Goal: Task Accomplishment & Management: Manage account settings

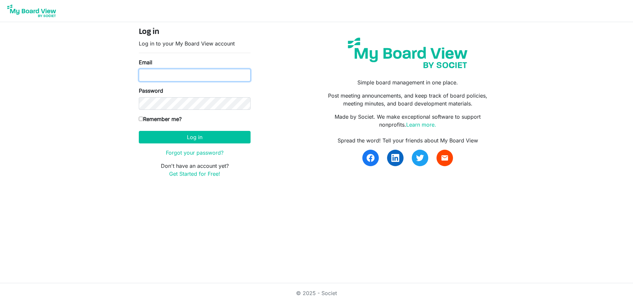
click at [216, 75] on input "Email" at bounding box center [195, 75] width 112 height 13
type input "tomsindledecker@yahoo.com"
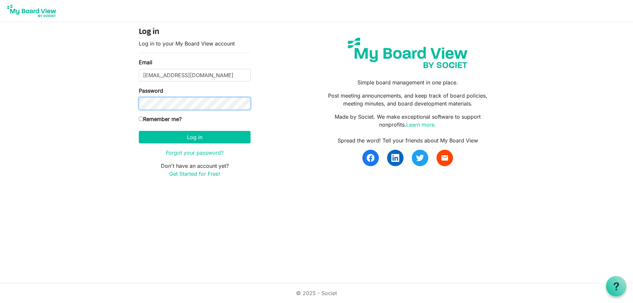
click at [139, 131] on button "Log in" at bounding box center [195, 137] width 112 height 13
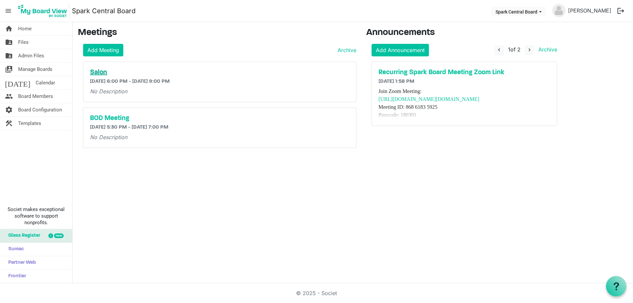
click at [96, 75] on h5 "Salon" at bounding box center [220, 73] width 260 height 8
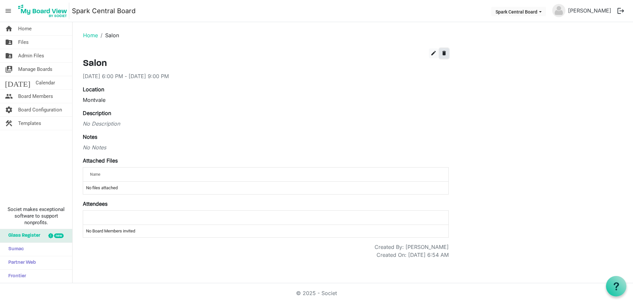
click at [446, 53] on span "delete" at bounding box center [444, 53] width 6 height 6
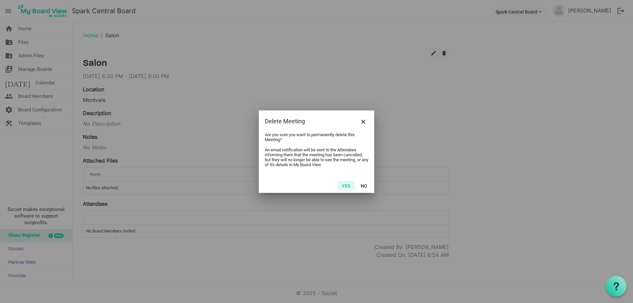
click at [345, 187] on button "Yes" at bounding box center [346, 185] width 17 height 9
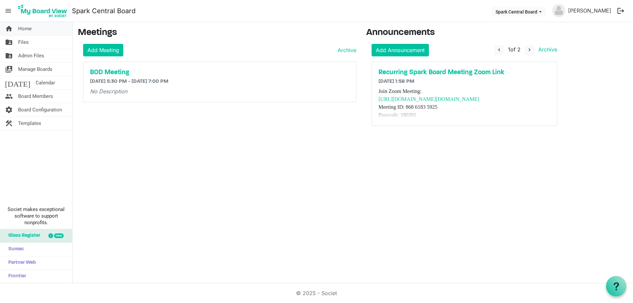
click at [25, 33] on span "Home" at bounding box center [25, 28] width 14 height 13
click at [23, 45] on span "Files" at bounding box center [23, 42] width 11 height 13
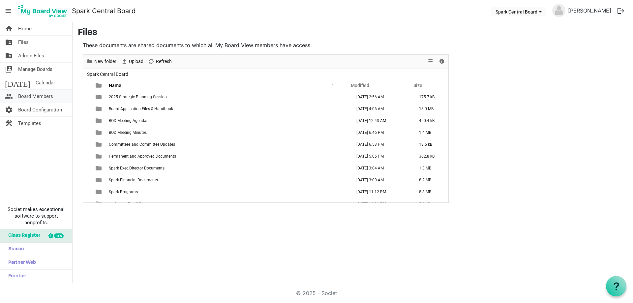
click at [26, 98] on span "Board Members" at bounding box center [35, 96] width 35 height 13
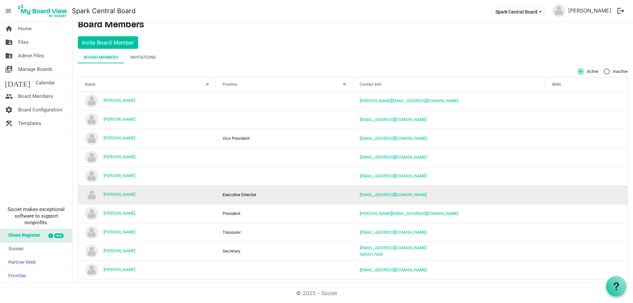
scroll to position [15, 0]
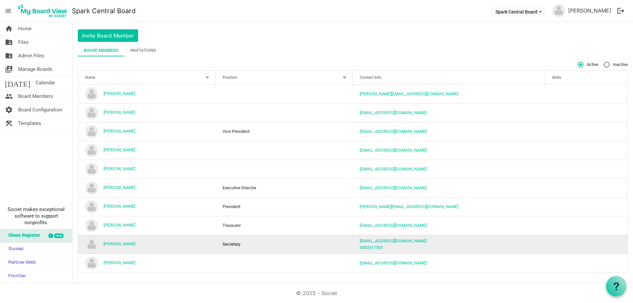
click at [191, 243] on td "[PERSON_NAME]" at bounding box center [147, 244] width 138 height 19
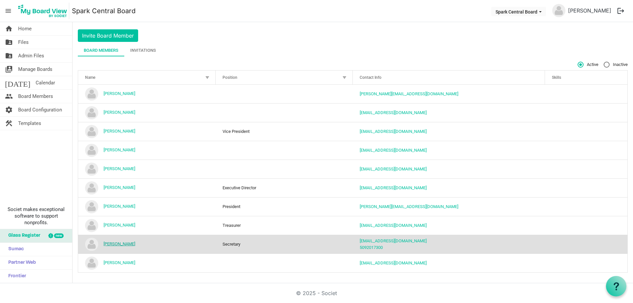
click at [129, 243] on link "[PERSON_NAME]" at bounding box center [120, 243] width 32 height 5
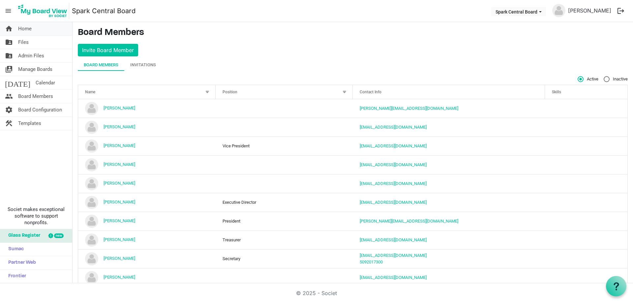
click at [18, 31] on span "Home" at bounding box center [25, 28] width 14 height 13
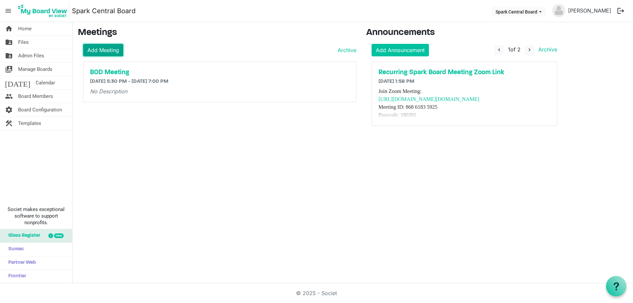
click at [102, 51] on link "Add Meeting" at bounding box center [103, 50] width 40 height 13
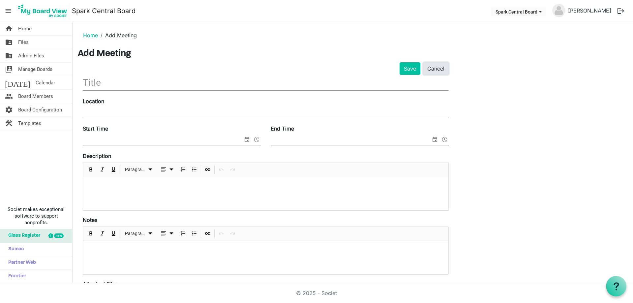
click at [441, 68] on link "Cancel" at bounding box center [436, 68] width 26 height 13
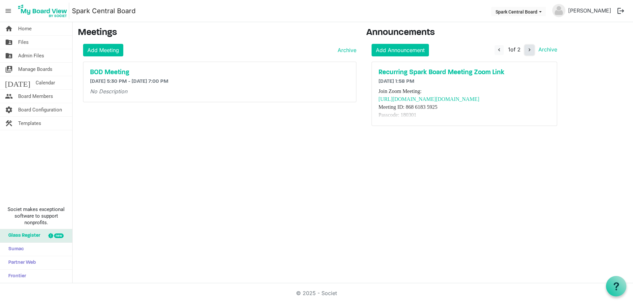
click at [528, 49] on span "navigate_next" at bounding box center [530, 50] width 6 height 6
click at [494, 50] on button "navigate_before" at bounding box center [498, 50] width 9 height 10
click at [101, 51] on link "Add Meeting" at bounding box center [103, 50] width 40 height 13
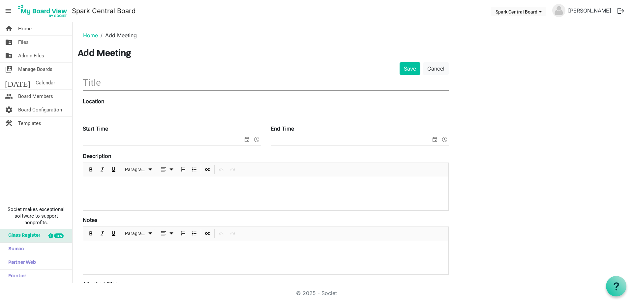
drag, startPoint x: 101, startPoint y: 83, endPoint x: 85, endPoint y: 112, distance: 32.3
click at [101, 83] on input "text" at bounding box center [266, 82] width 366 height 15
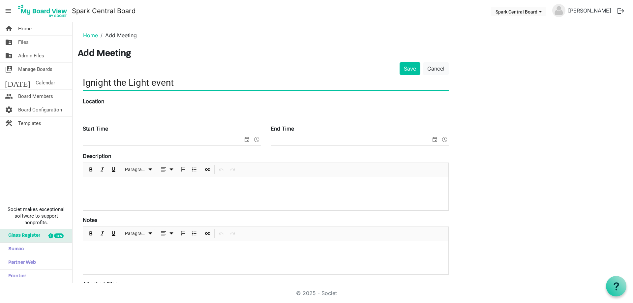
type input "Ignight the Light event"
click at [158, 112] on input "Location" at bounding box center [266, 113] width 366 height 10
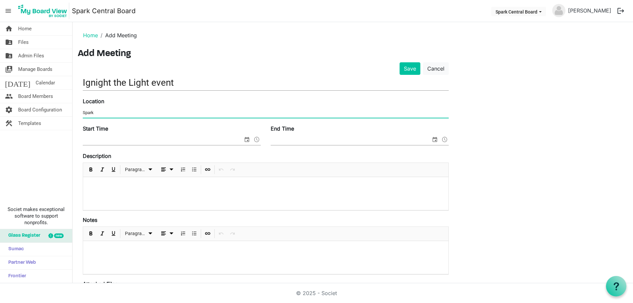
type input "Spark"
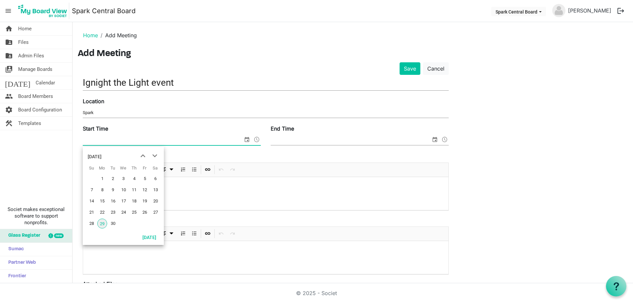
click at [244, 140] on span "select" at bounding box center [247, 139] width 8 height 9
click at [134, 179] on span "4" at bounding box center [134, 179] width 10 height 10
type input "[DATE] 12:00 AM"
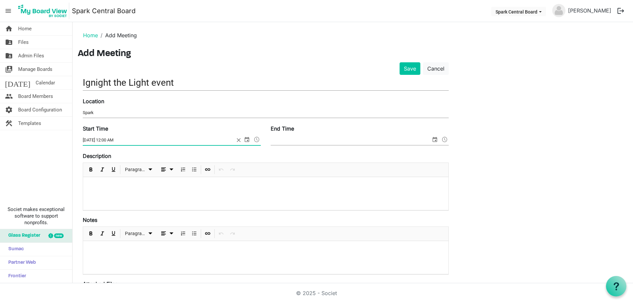
click at [435, 139] on span "select" at bounding box center [435, 139] width 8 height 9
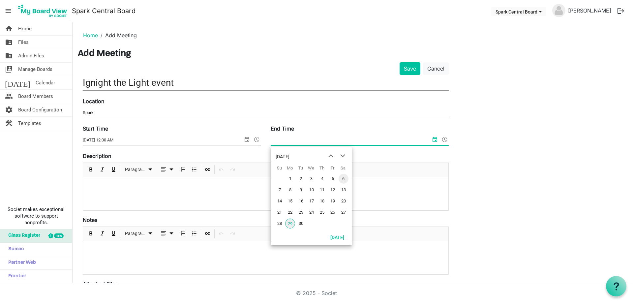
click at [339, 180] on span "6" at bounding box center [344, 179] width 10 height 10
type input "9/6/2025 12:00 AM"
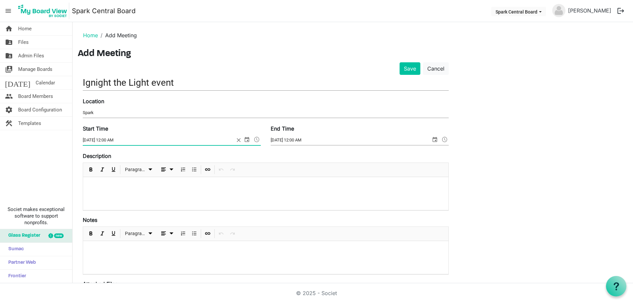
click at [259, 139] on span at bounding box center [257, 139] width 8 height 9
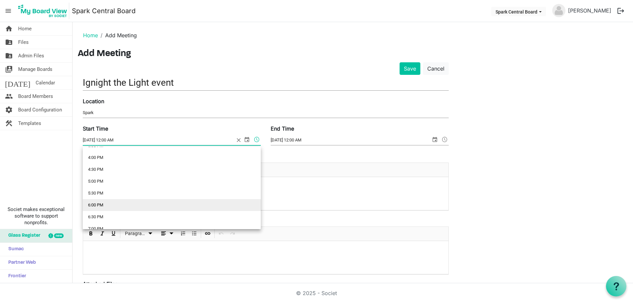
scroll to position [377, 0]
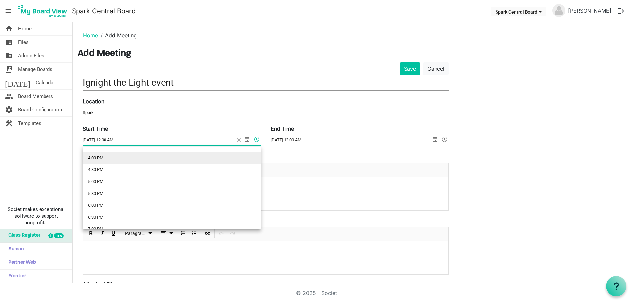
click at [99, 160] on li "4:00 PM" at bounding box center [172, 158] width 178 height 12
type input "9/4/2025 4:00 PM"
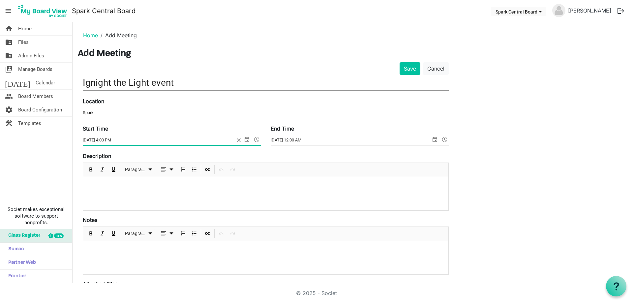
click at [445, 139] on span at bounding box center [445, 139] width 8 height 9
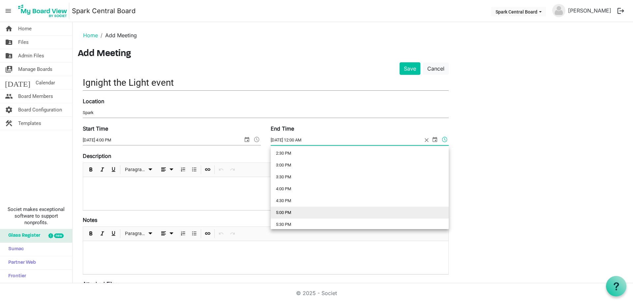
scroll to position [354, 0]
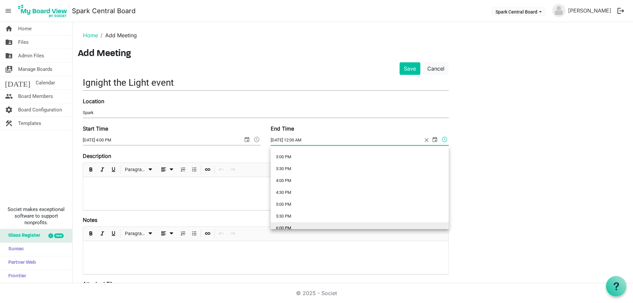
click at [289, 226] on li "6:00 PM" at bounding box center [360, 228] width 178 height 12
type input "9/6/2025 6:00 PM"
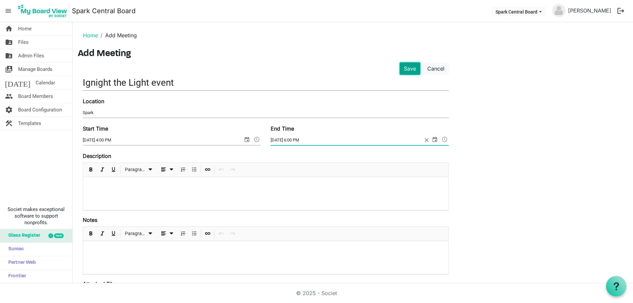
click at [409, 70] on button "Save" at bounding box center [410, 68] width 21 height 13
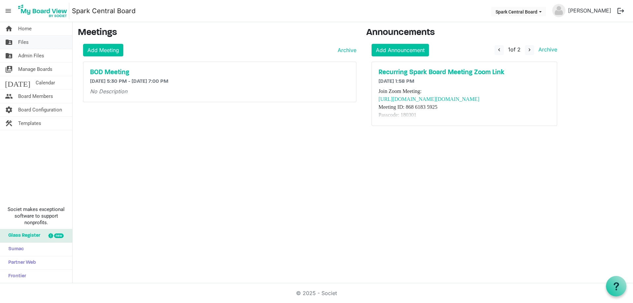
click at [26, 44] on span "Files" at bounding box center [23, 42] width 11 height 13
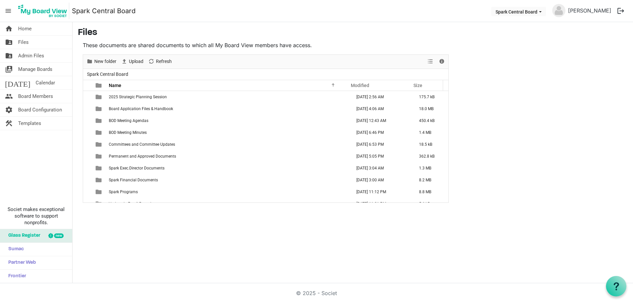
click at [26, 28] on span "Home" at bounding box center [25, 28] width 14 height 13
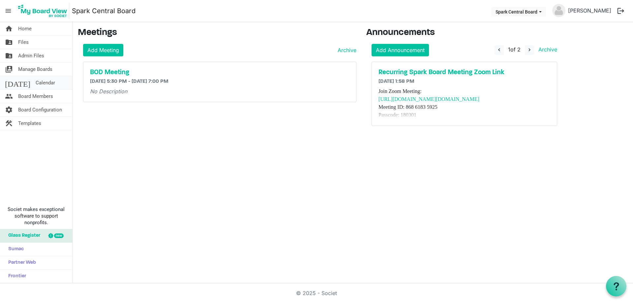
click at [36, 84] on span "Calendar" at bounding box center [45, 82] width 19 height 13
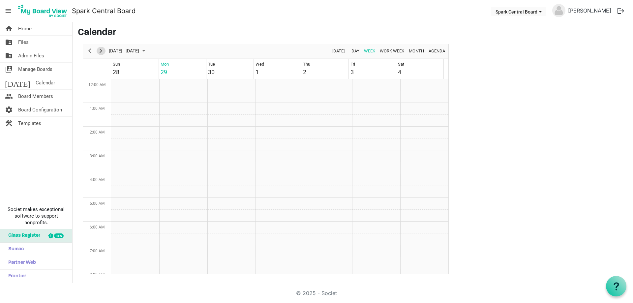
click at [99, 51] on span "Next" at bounding box center [101, 51] width 8 height 8
click at [87, 52] on span "Previous" at bounding box center [90, 51] width 8 height 8
click at [404, 174] on td "Week of October 6, 2025" at bounding box center [424, 173] width 48 height 12
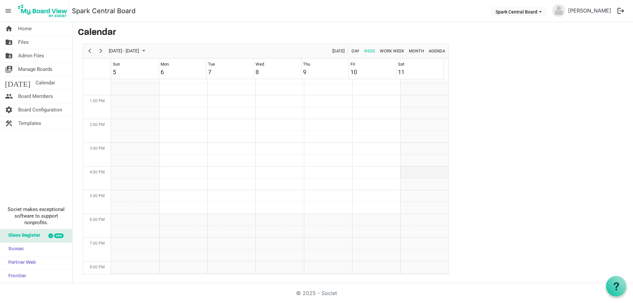
click at [404, 174] on td "Week of October 6, 2025" at bounding box center [424, 173] width 48 height 12
click at [351, 53] on span "Day" at bounding box center [355, 51] width 9 height 8
click at [100, 51] on span "Next" at bounding box center [101, 51] width 8 height 8
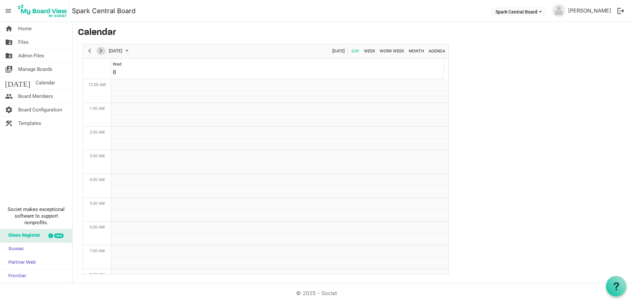
click at [100, 51] on span "Next" at bounding box center [101, 51] width 8 height 8
click at [101, 51] on span "Next" at bounding box center [101, 51] width 8 height 8
click at [140, 141] on td "Day of October 11, 2025" at bounding box center [279, 140] width 337 height 12
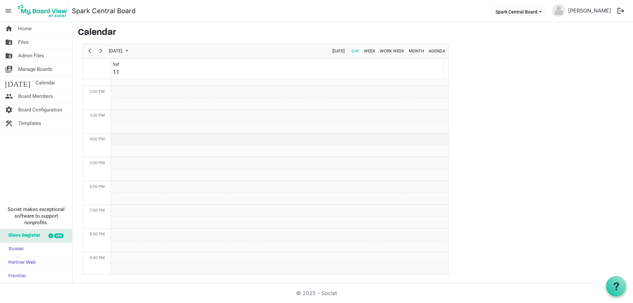
drag, startPoint x: 140, startPoint y: 141, endPoint x: 134, endPoint y: 140, distance: 5.6
click at [134, 140] on td "Day of October 11, 2025" at bounding box center [279, 140] width 337 height 12
click at [23, 28] on span "Home" at bounding box center [25, 28] width 14 height 13
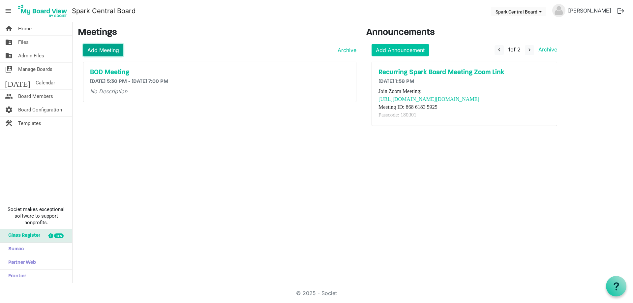
click at [113, 49] on link "Add Meeting" at bounding box center [103, 50] width 40 height 13
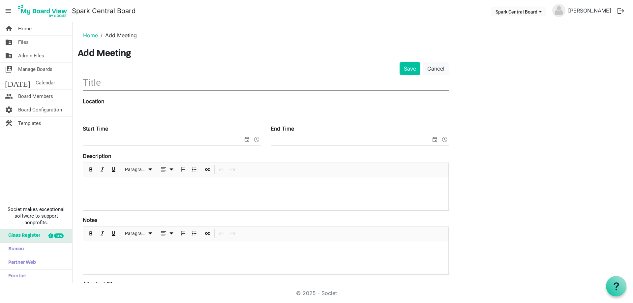
click at [119, 36] on li "Add Meeting" at bounding box center [117, 35] width 39 height 8
click at [100, 83] on input "text" at bounding box center [266, 82] width 366 height 15
type input "Spark'o'Ween"
click at [188, 109] on input "Location" at bounding box center [266, 113] width 366 height 10
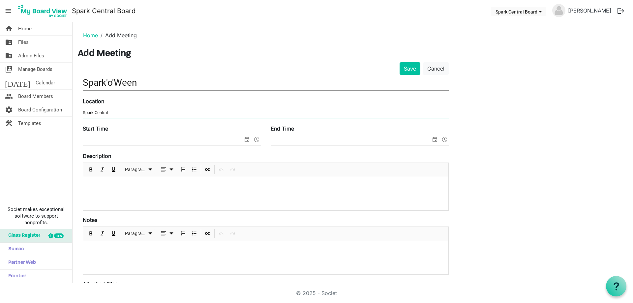
type input "Spark Central"
click at [249, 141] on span "select" at bounding box center [247, 139] width 8 height 9
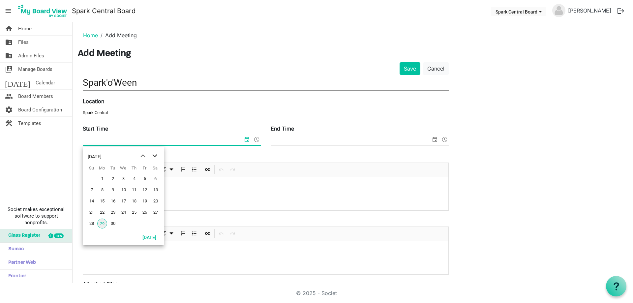
click at [156, 153] on span "next month" at bounding box center [155, 156] width 12 height 12
click at [153, 216] on span "25" at bounding box center [156, 212] width 10 height 10
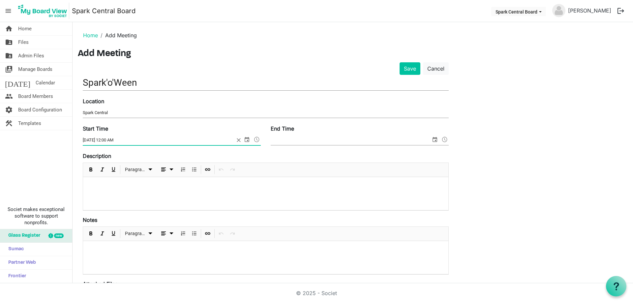
click at [257, 139] on span at bounding box center [257, 139] width 8 height 9
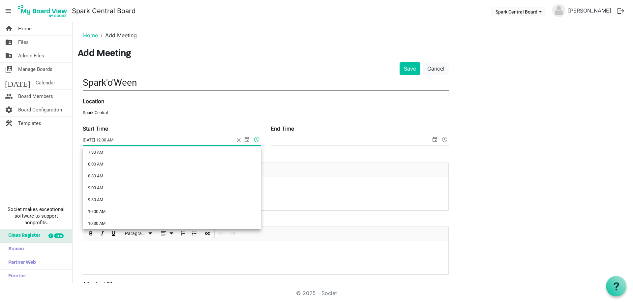
scroll to position [256, 0]
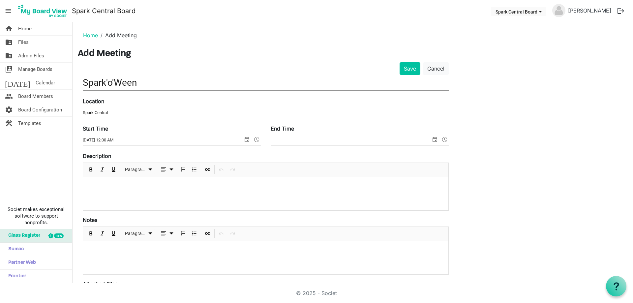
click at [255, 139] on span at bounding box center [257, 139] width 8 height 9
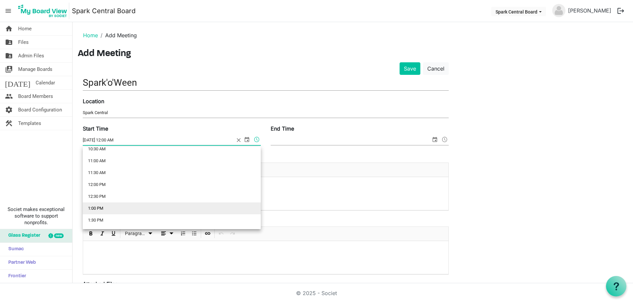
click at [98, 206] on li "1:00 PM" at bounding box center [172, 208] width 178 height 12
type input "[DATE] 1:00 PM"
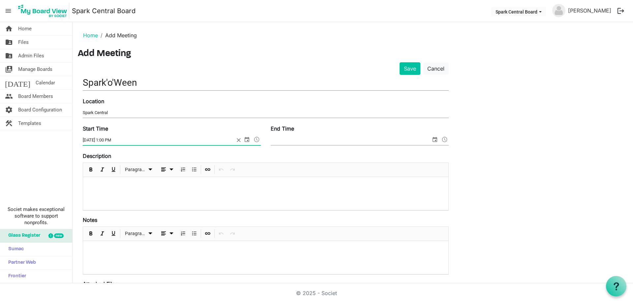
click at [446, 139] on span at bounding box center [445, 139] width 8 height 9
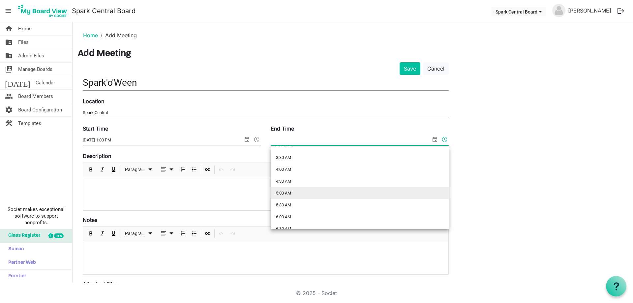
scroll to position [82, 0]
click at [297, 190] on li "5:00 AM" at bounding box center [360, 192] width 178 height 12
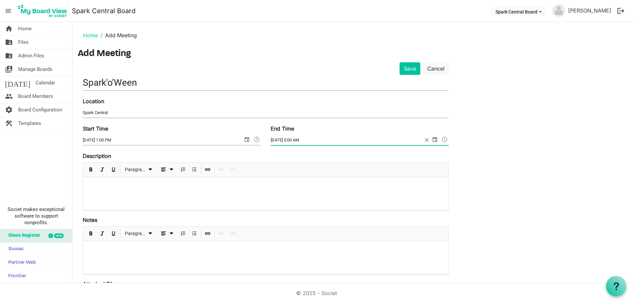
click at [446, 137] on span at bounding box center [445, 139] width 8 height 9
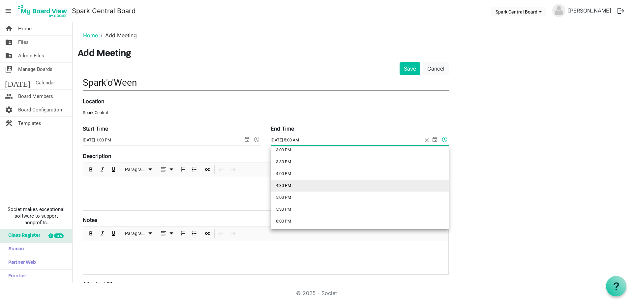
scroll to position [366, 0]
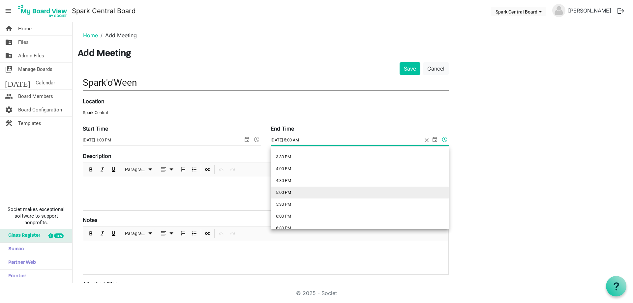
click at [281, 191] on li "5:00 PM" at bounding box center [360, 193] width 178 height 12
type input "[DATE] 5:00 PM"
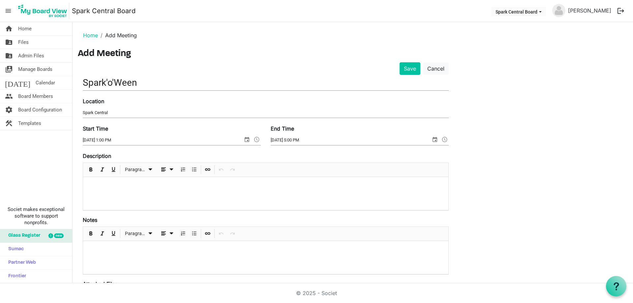
click at [107, 187] on p at bounding box center [265, 185] width 355 height 7
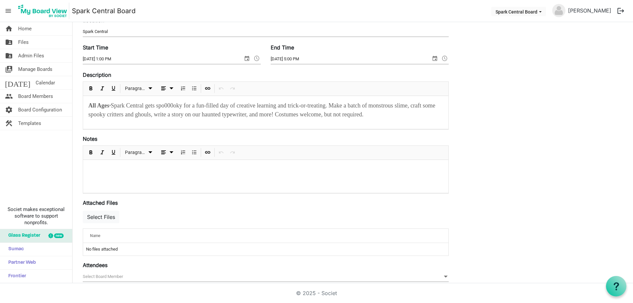
scroll to position [0, 0]
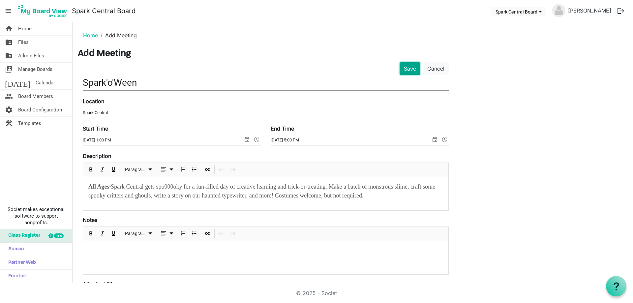
click at [408, 69] on button "Save" at bounding box center [410, 68] width 21 height 13
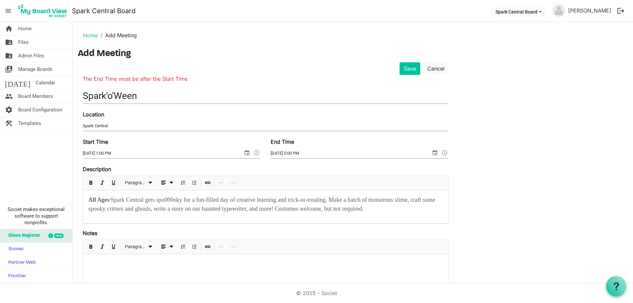
click at [435, 153] on span "select" at bounding box center [435, 152] width 8 height 9
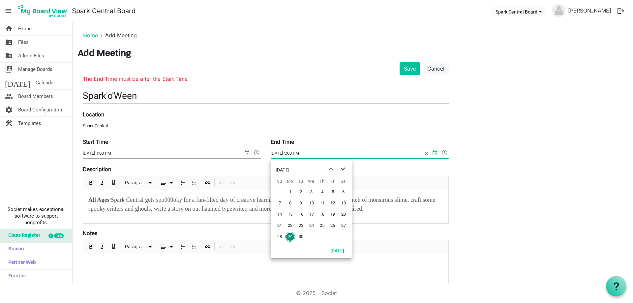
click at [343, 170] on span "next month" at bounding box center [343, 169] width 12 height 12
click at [342, 224] on span "25" at bounding box center [344, 226] width 10 height 10
type input "10/25/2025 5:00 PM"
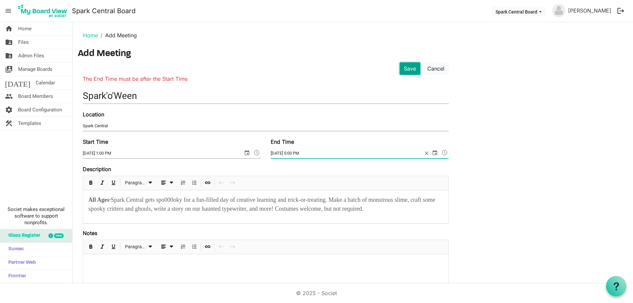
click at [411, 70] on button "Save" at bounding box center [410, 68] width 21 height 13
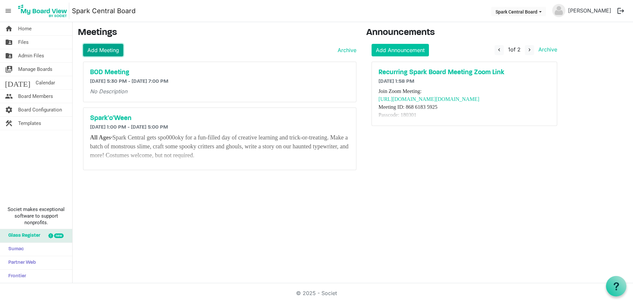
click at [92, 54] on link "Add Meeting" at bounding box center [103, 50] width 40 height 13
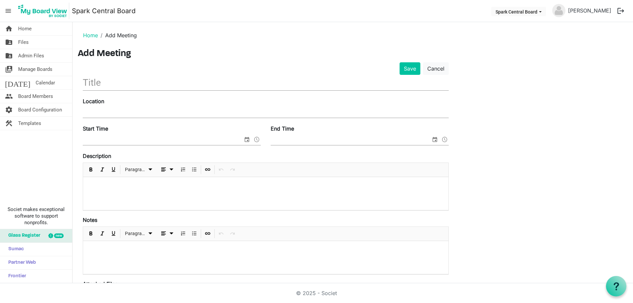
click at [109, 84] on input "text" at bounding box center [266, 82] width 366 height 15
type input "Ignite the Light"
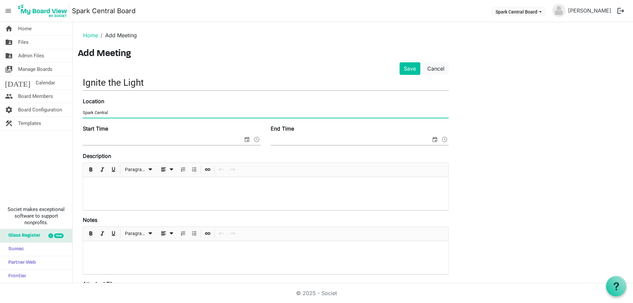
type input "Spark Central"
click at [250, 140] on span "select" at bounding box center [247, 139] width 8 height 9
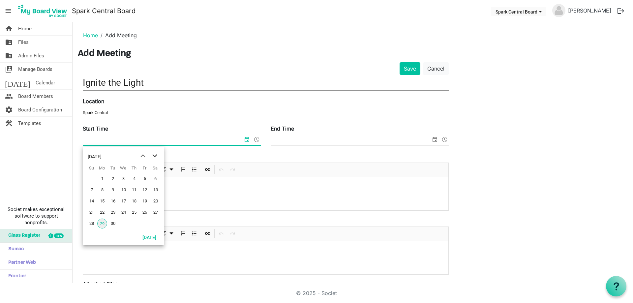
click at [157, 157] on span "next month" at bounding box center [155, 156] width 12 height 12
click at [160, 190] on span "11" at bounding box center [156, 190] width 10 height 10
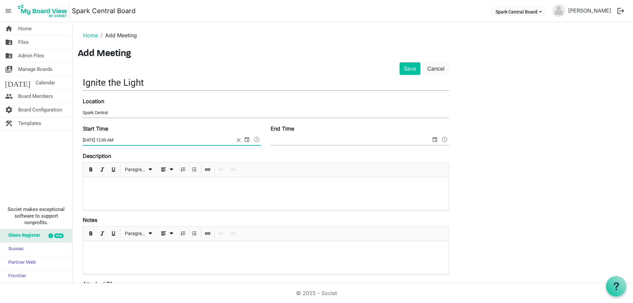
click at [257, 139] on span at bounding box center [257, 139] width 8 height 9
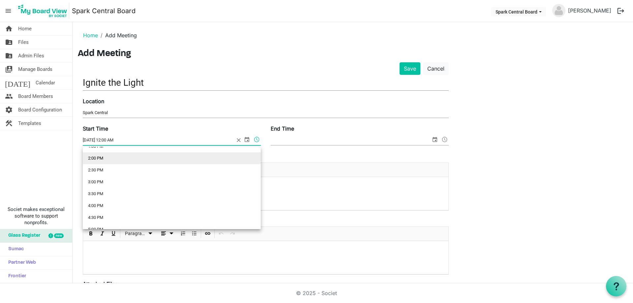
scroll to position [330, 0]
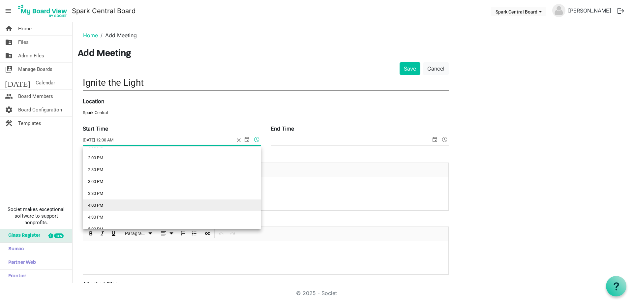
click at [101, 204] on li "4:00 PM" at bounding box center [172, 206] width 178 height 12
type input "10/11/2025 4:00 PM"
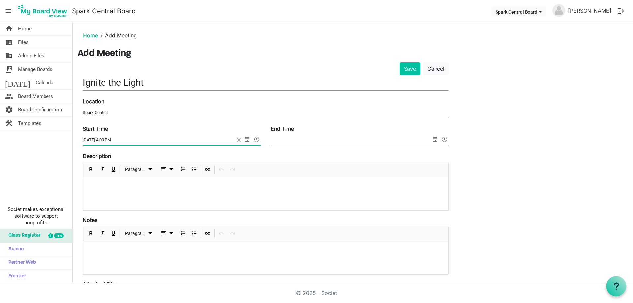
click at [435, 139] on span "select" at bounding box center [435, 139] width 8 height 9
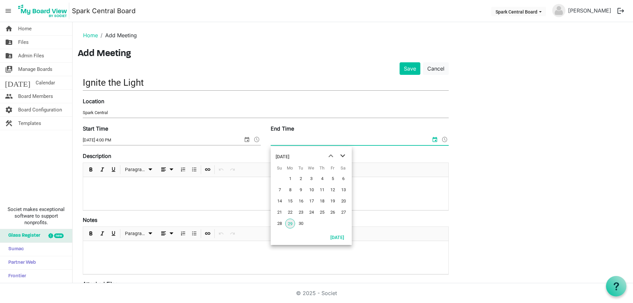
click at [344, 156] on span "next month" at bounding box center [343, 156] width 12 height 12
click at [341, 189] on span "11" at bounding box center [344, 190] width 10 height 10
click at [445, 139] on span at bounding box center [445, 139] width 8 height 9
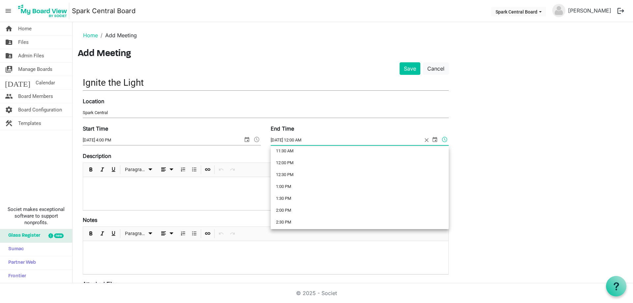
scroll to position [404, 0]
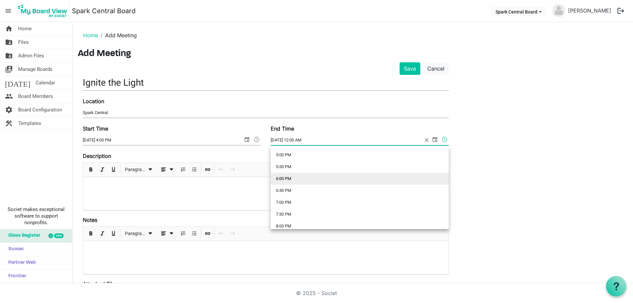
click at [290, 179] on li "6:00 PM" at bounding box center [360, 179] width 178 height 12
type input "10/11/2025 6:00 PM"
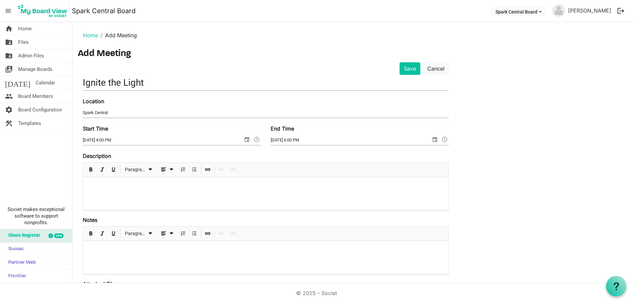
click at [168, 190] on div at bounding box center [265, 193] width 365 height 33
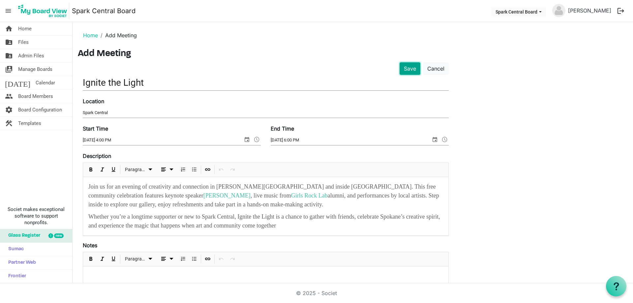
click at [403, 68] on button "Save" at bounding box center [410, 68] width 21 height 13
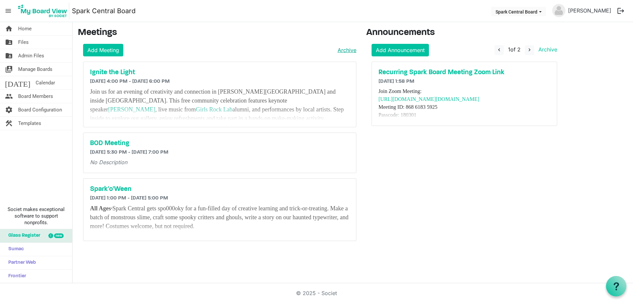
click at [350, 51] on link "Archive" at bounding box center [345, 50] width 21 height 8
click at [593, 12] on link "[PERSON_NAME]" at bounding box center [590, 10] width 48 height 13
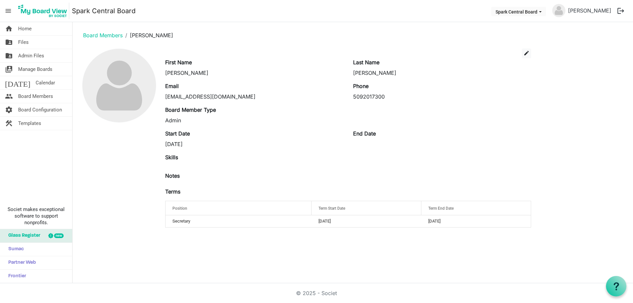
drag, startPoint x: 621, startPoint y: 12, endPoint x: 615, endPoint y: 15, distance: 6.1
click at [621, 12] on button "logout" at bounding box center [621, 11] width 14 height 14
